Goal: Transaction & Acquisition: Purchase product/service

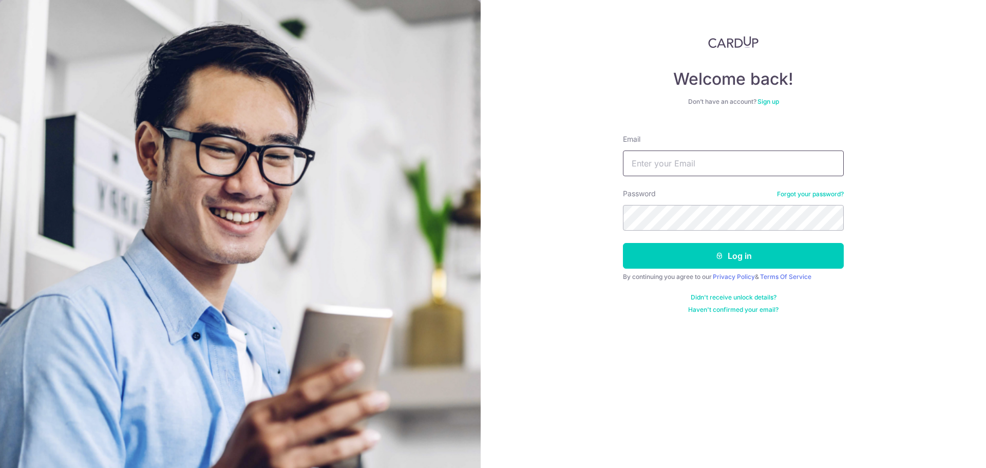
click at [700, 173] on input "Email" at bounding box center [733, 163] width 221 height 26
type input "hyphos@gmail.com"
click at [623, 243] on button "Log in" at bounding box center [733, 256] width 221 height 26
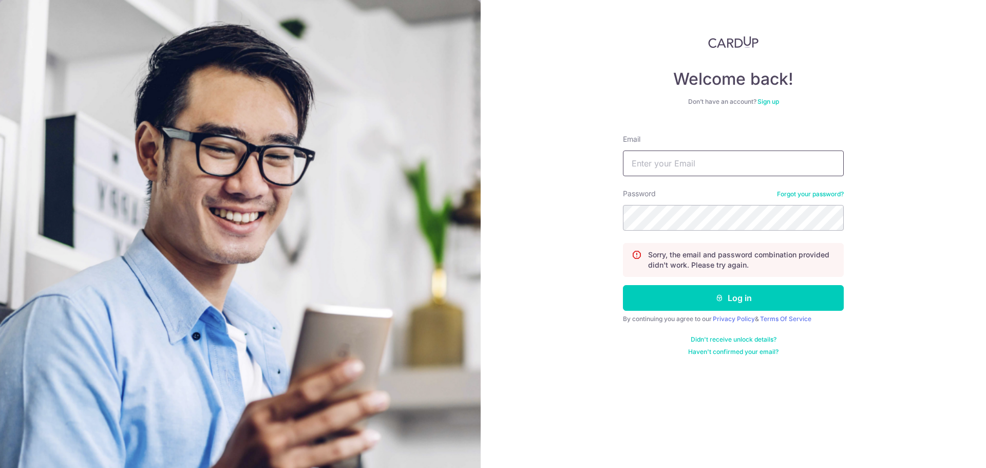
click at [719, 164] on input "Email" at bounding box center [733, 163] width 221 height 26
drag, startPoint x: 715, startPoint y: 165, endPoint x: 524, endPoint y: 163, distance: 191.0
click at [529, 163] on div "Welcome back! Don’t have an account? Sign up Email hyphos@gmail.com Password Fo…" at bounding box center [732, 234] width 505 height 468
click at [662, 164] on input "hyphos@gmail.com" at bounding box center [733, 163] width 221 height 26
click at [657, 167] on input "hyphos@gmail.com" at bounding box center [733, 163] width 221 height 26
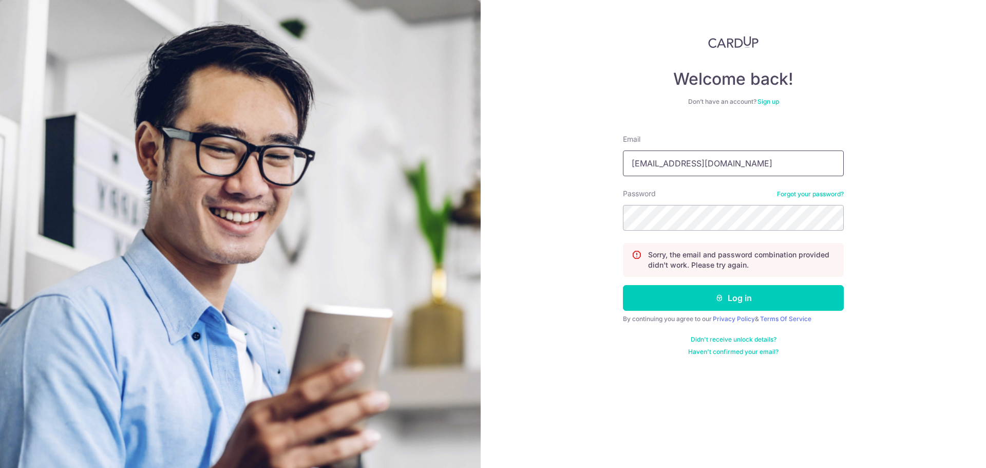
drag, startPoint x: 659, startPoint y: 167, endPoint x: 601, endPoint y: 167, distance: 58.0
click at [601, 167] on div "Welcome back! Don’t have an account? Sign up Email hyphos@gmail.com Password Fo…" at bounding box center [732, 234] width 505 height 468
type input "michael.nby.86@gmail.com"
click at [623, 285] on button "Log in" at bounding box center [733, 298] width 221 height 26
click at [699, 172] on input "Email" at bounding box center [733, 163] width 221 height 26
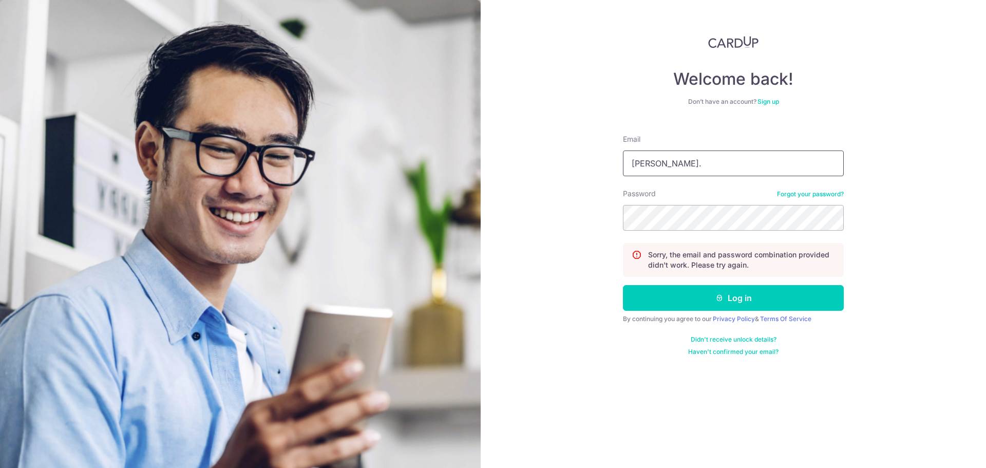
type input "michael.nby.86@gmail.com"
click at [623, 285] on button "Log in" at bounding box center [733, 298] width 221 height 26
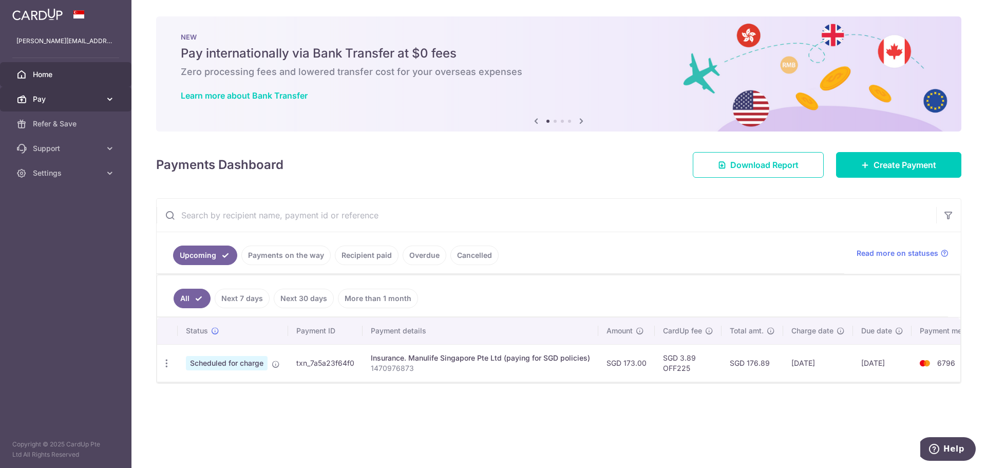
click at [92, 106] on link "Pay" at bounding box center [65, 99] width 131 height 25
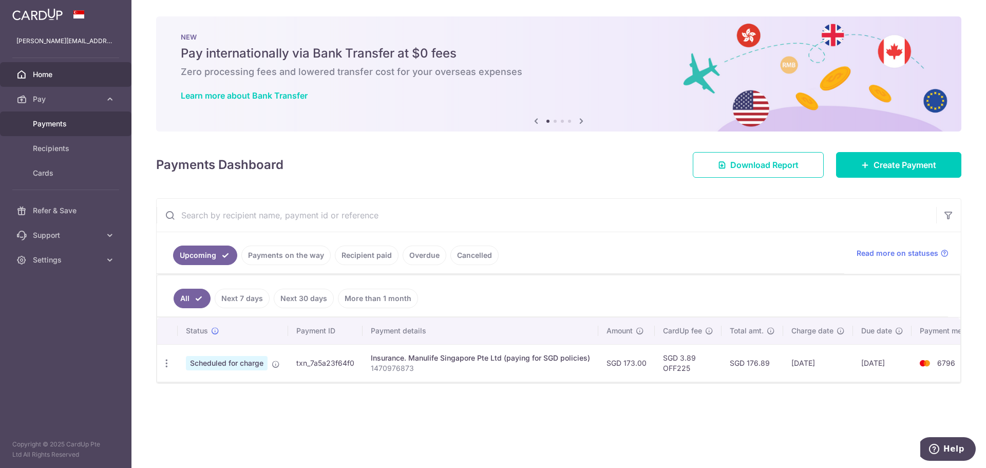
click at [80, 126] on span "Payments" at bounding box center [67, 124] width 68 height 10
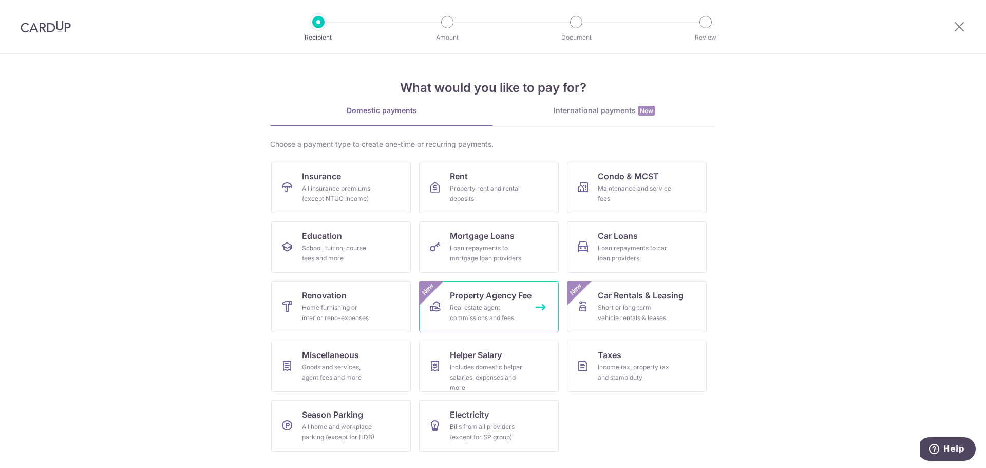
click at [535, 300] on link "Property Agency Fee Real estate agent commissions and fees New" at bounding box center [489, 306] width 140 height 51
